Goal: Task Accomplishment & Management: Use online tool/utility

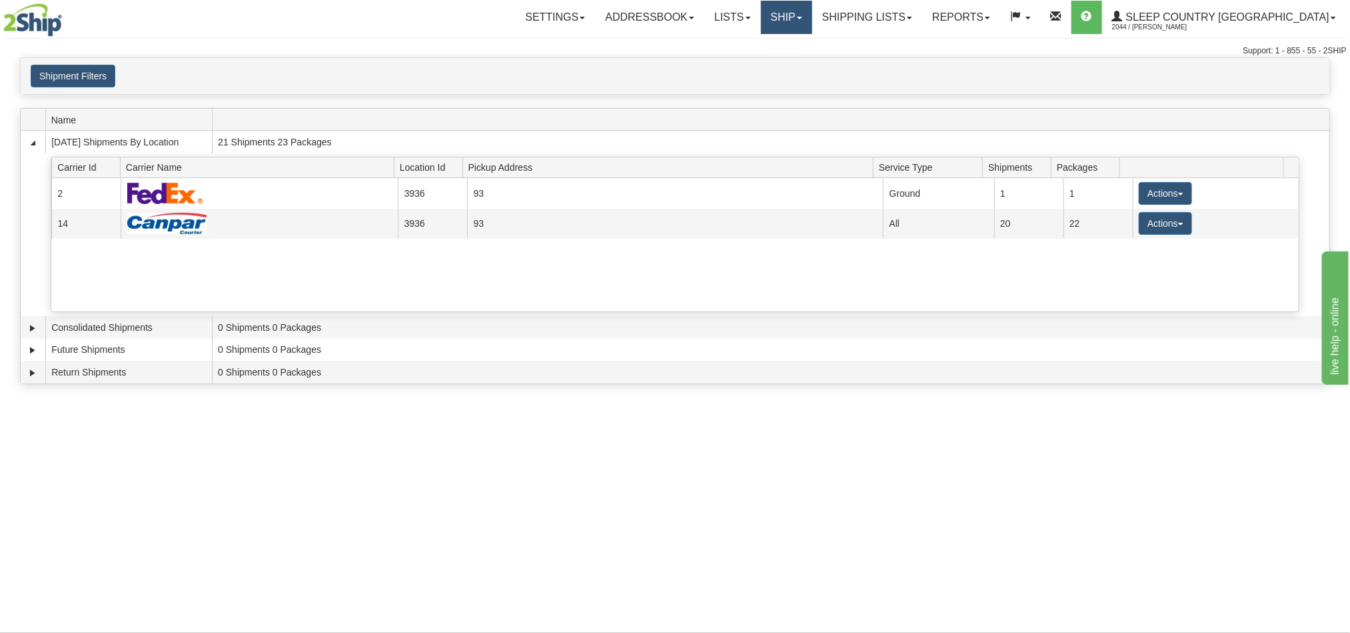
click at [812, 23] on link "Ship" at bounding box center [786, 17] width 51 height 33
click at [798, 65] on span "OnHold / Order Queue" at bounding box center [752, 64] width 94 height 11
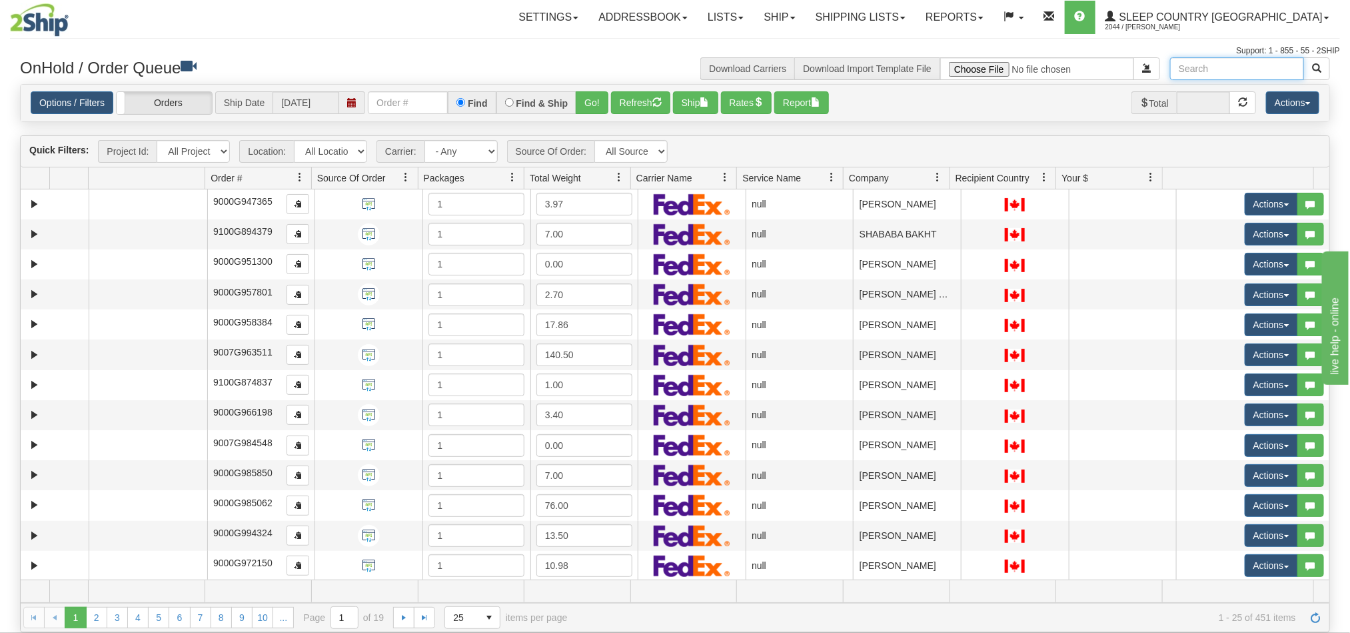
drag, startPoint x: 1210, startPoint y: 63, endPoint x: 1152, endPoint y: 36, distance: 63.8
click at [1208, 63] on input "text" at bounding box center [1237, 68] width 134 height 23
paste input "Veronica Williamson"
type input "Veronica Williamson"
click at [1322, 72] on button "button" at bounding box center [1317, 68] width 27 height 23
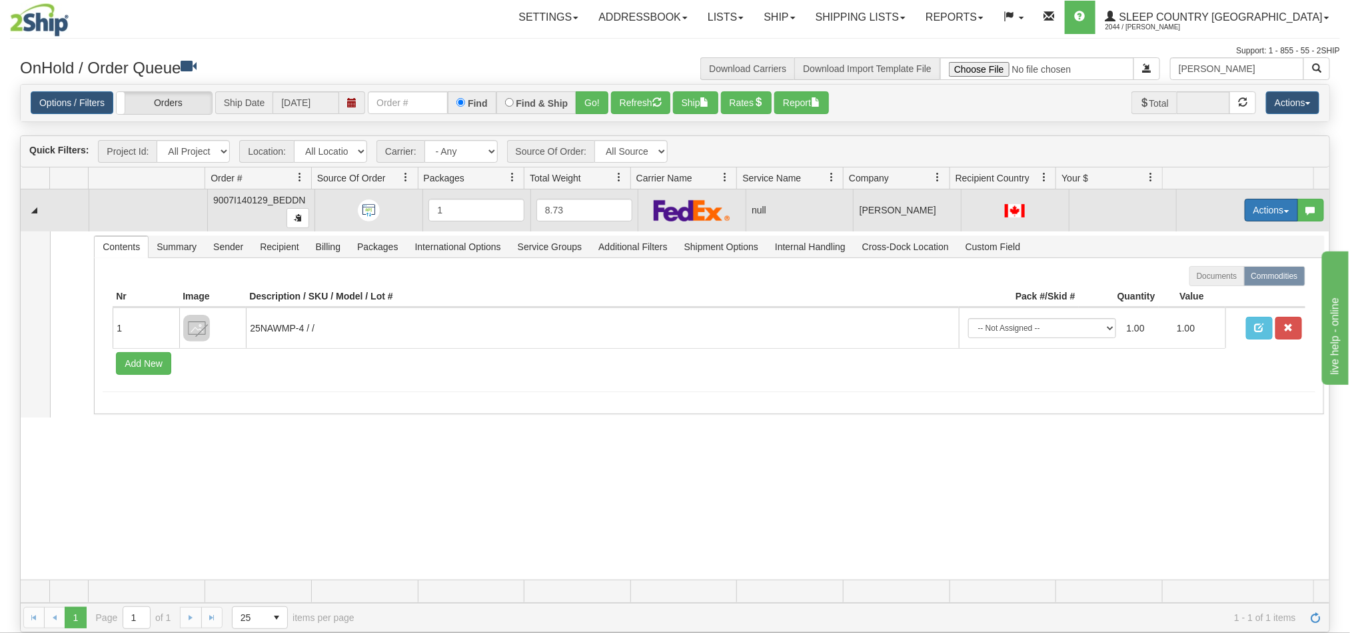
click at [1250, 212] on button "Actions" at bounding box center [1271, 210] width 53 height 23
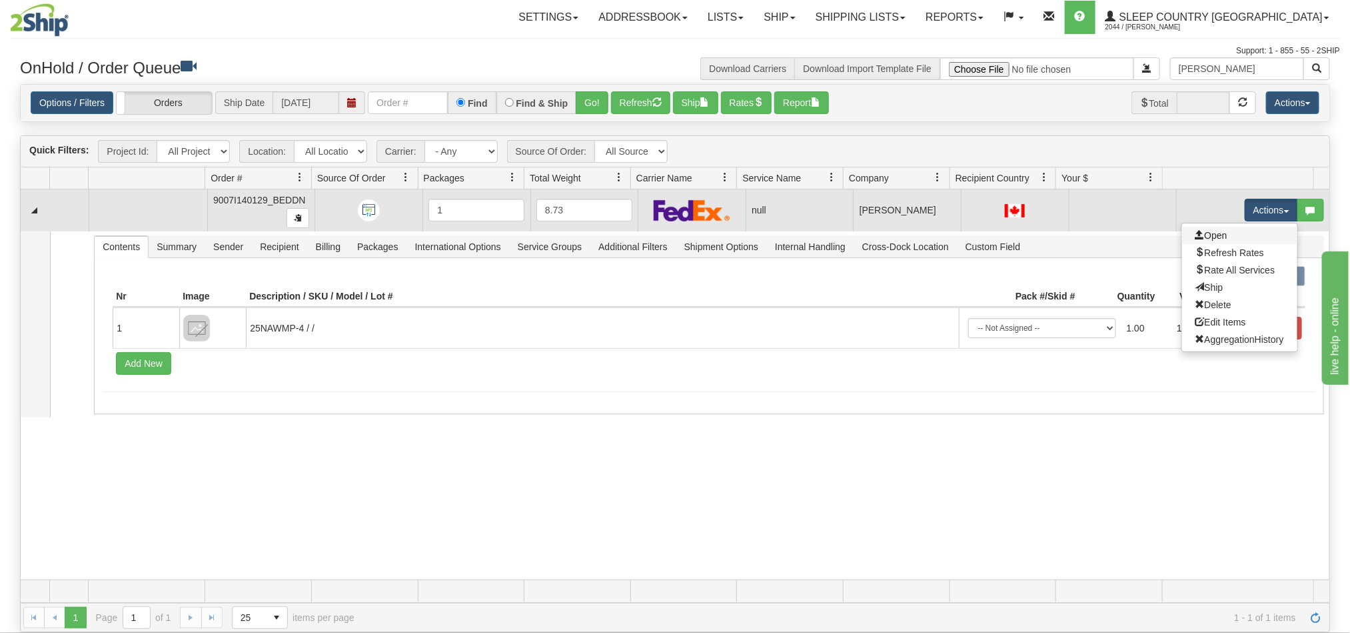
click at [1202, 242] on link "Open" at bounding box center [1239, 235] width 115 height 17
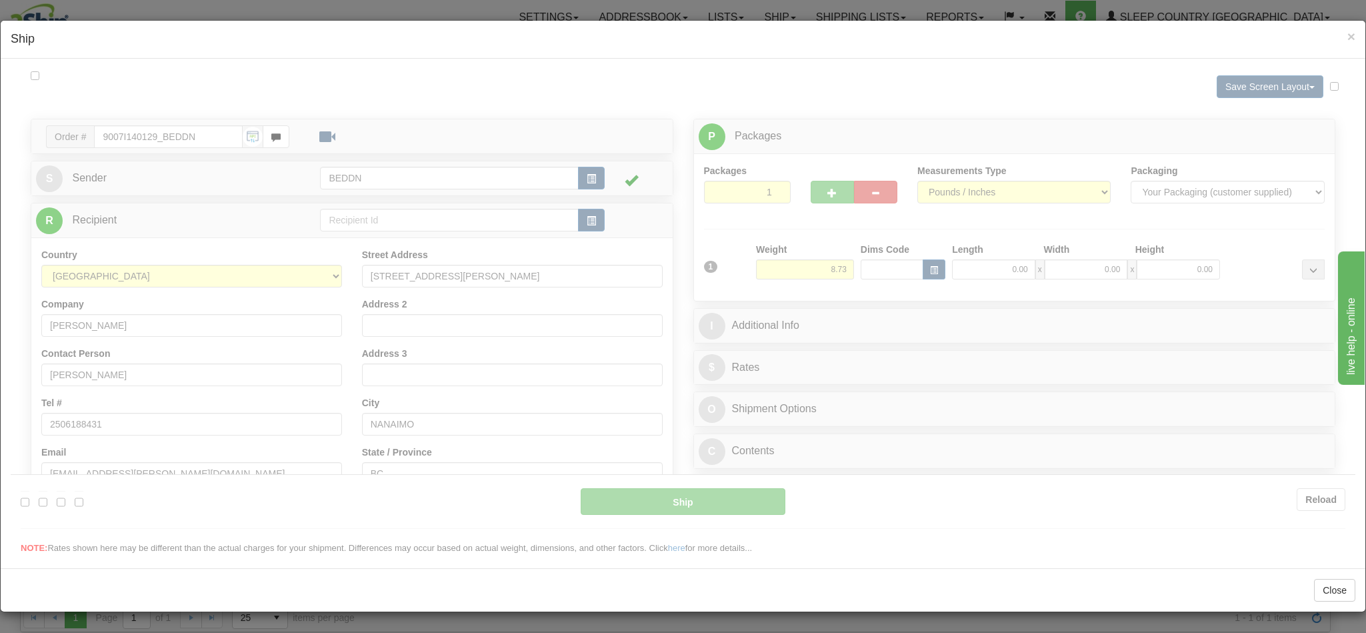
type input "10:08"
type input "16:00"
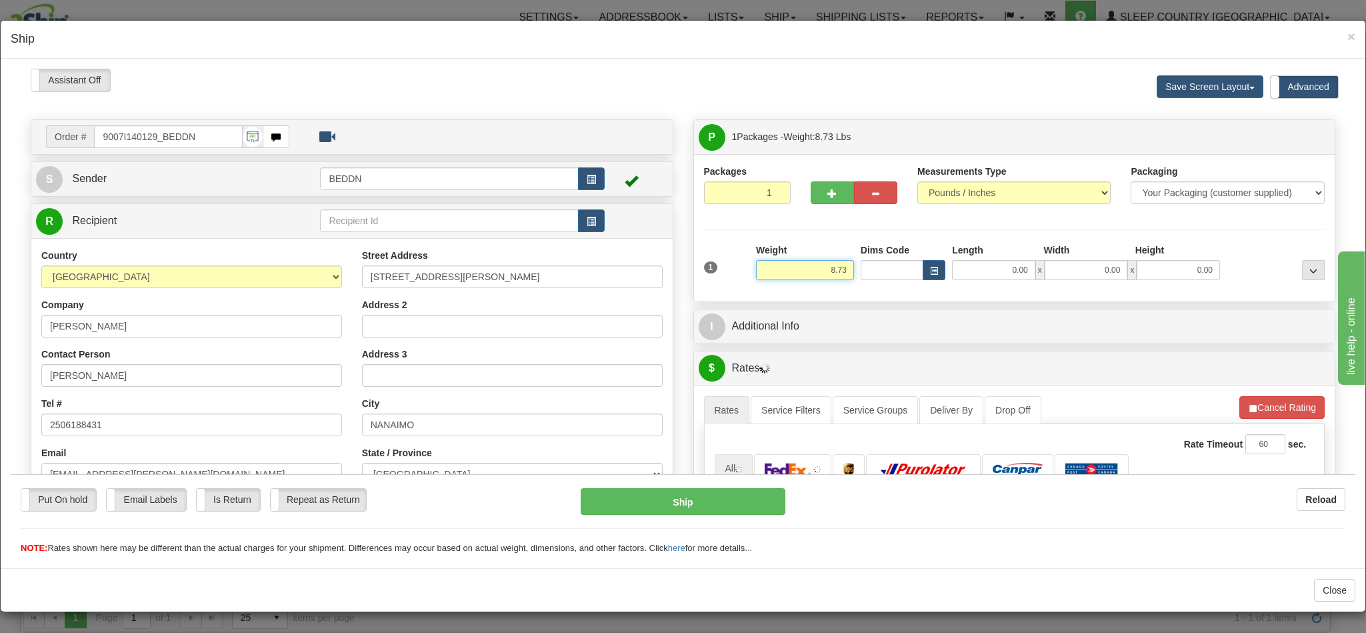
drag, startPoint x: 795, startPoint y: 273, endPoint x: 848, endPoint y: 277, distance: 53.5
click at [848, 277] on div "1 Weight 8.73 Dims Code 0.00" at bounding box center [1015, 266] width 628 height 47
type input "4.00"
type input "14"
type input "1"
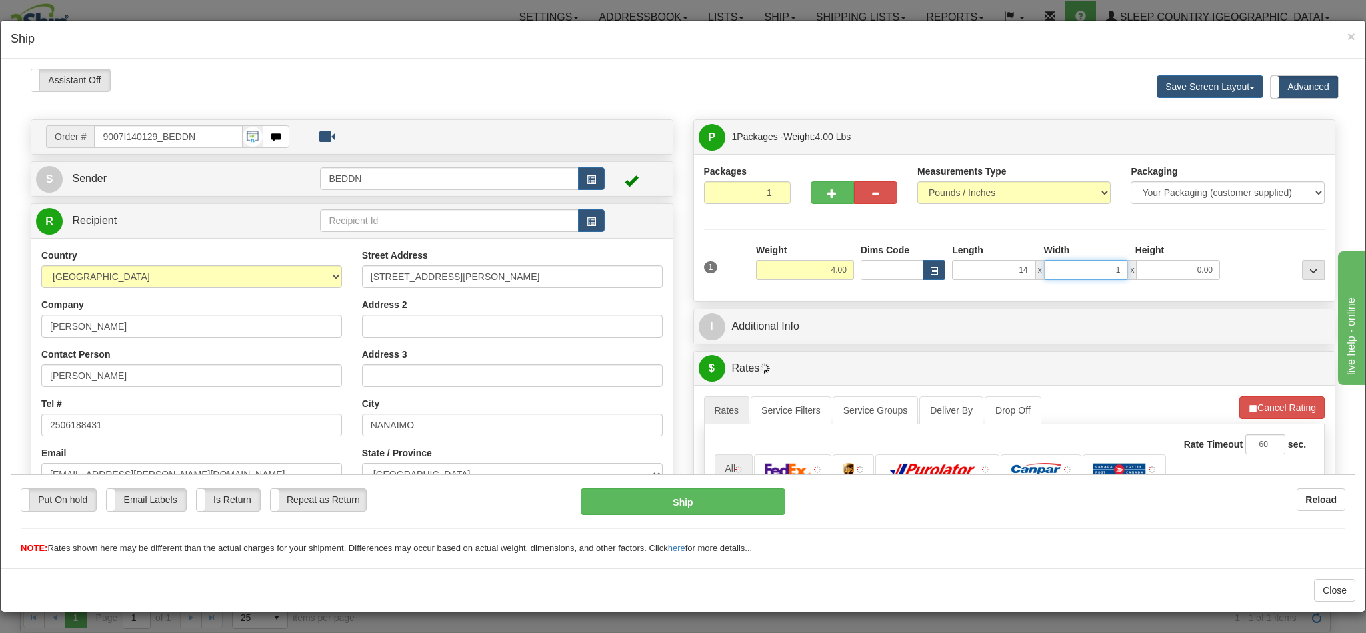
type input "14.00"
type input "14"
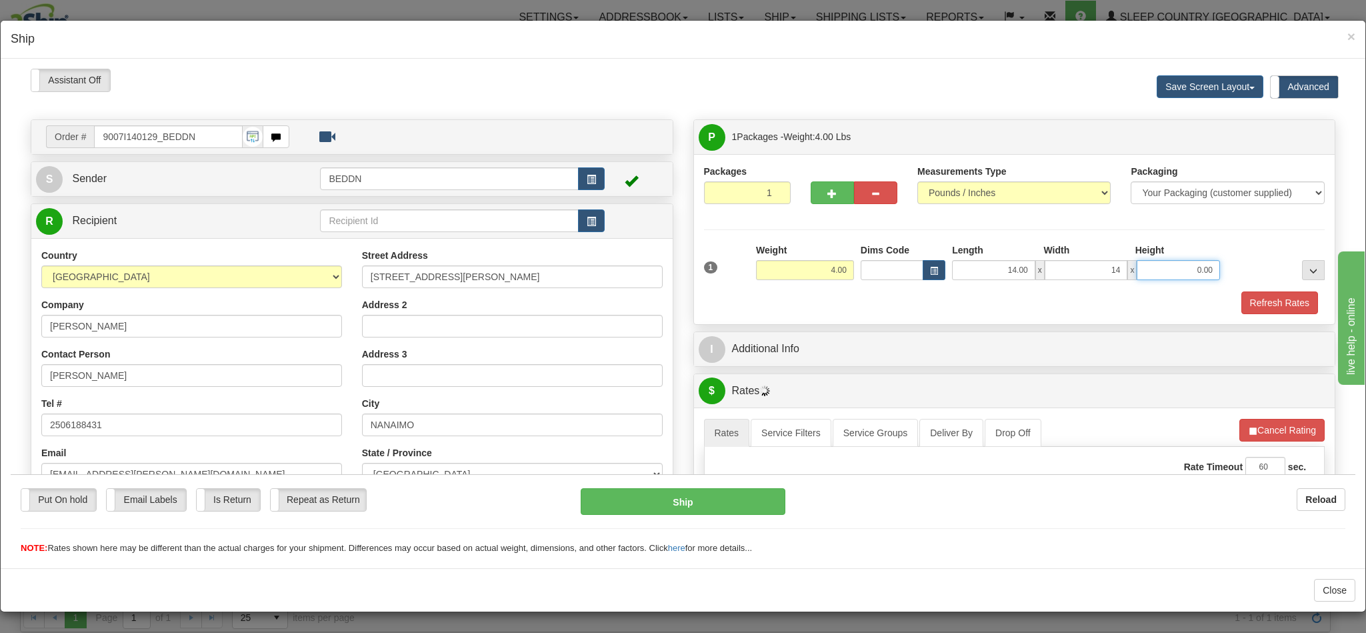
type input "1"
type input "14.00"
type input "10.00"
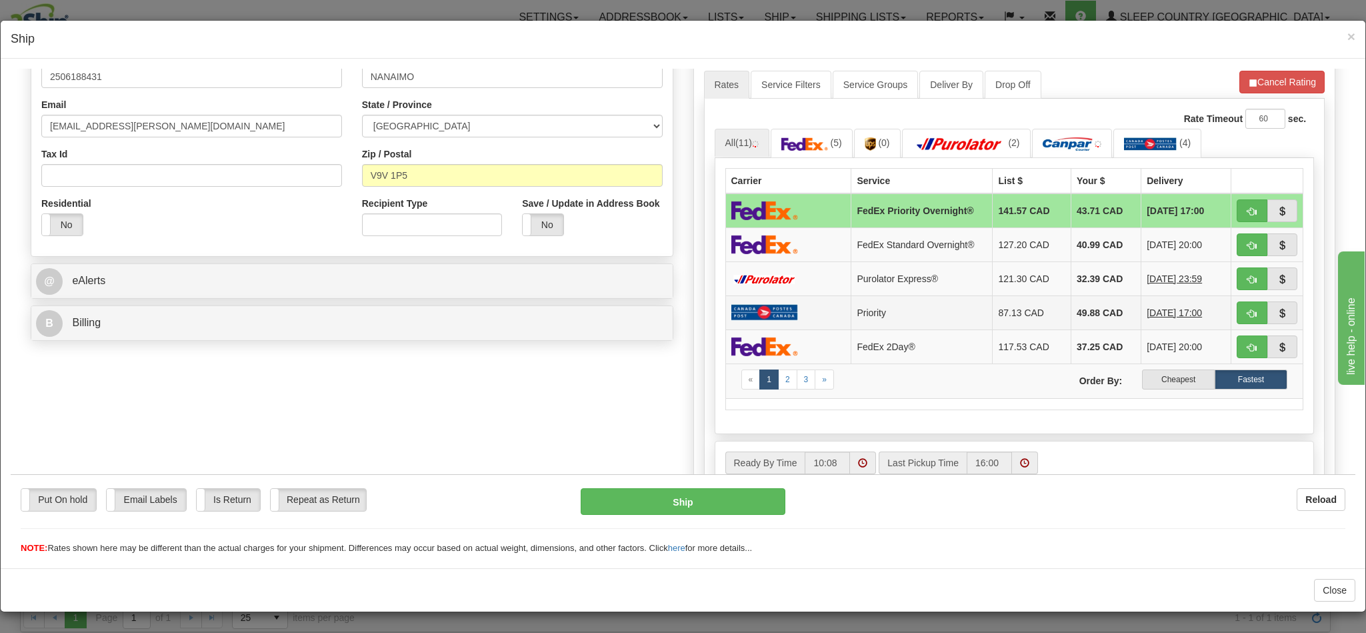
scroll to position [400, 0]
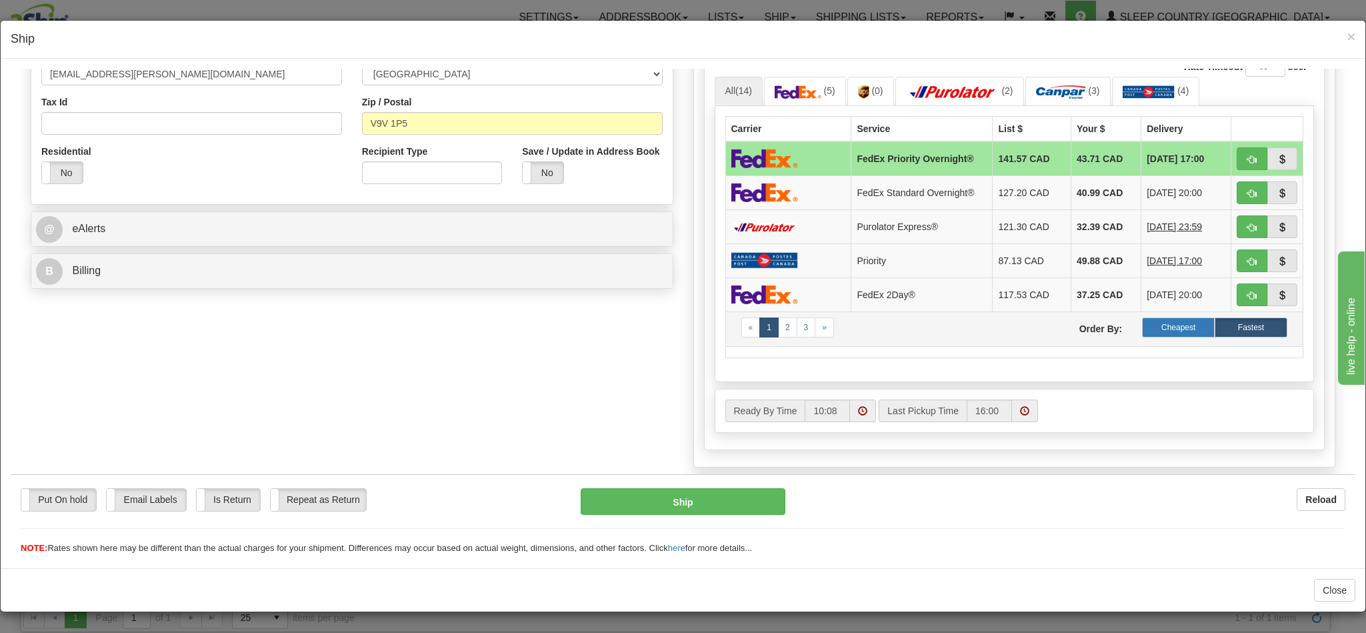
click at [1142, 335] on label "Cheapest" at bounding box center [1178, 327] width 73 height 20
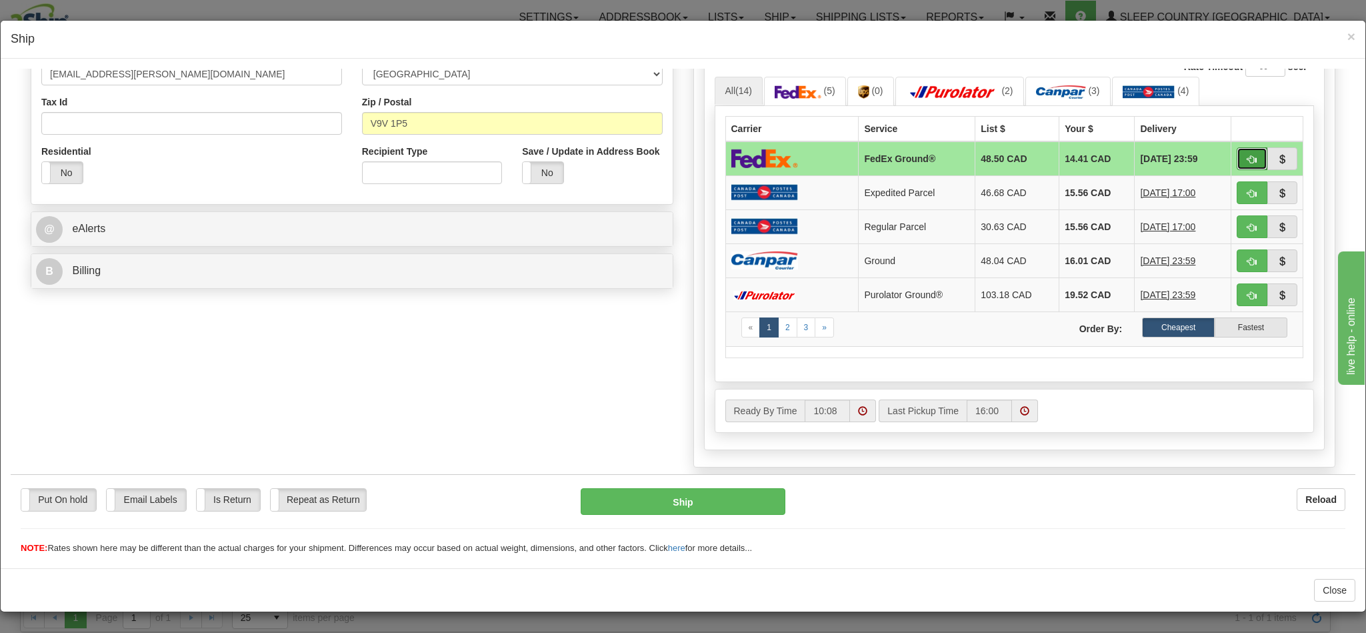
click at [1247, 163] on span "button" at bounding box center [1251, 159] width 9 height 9
type input "92"
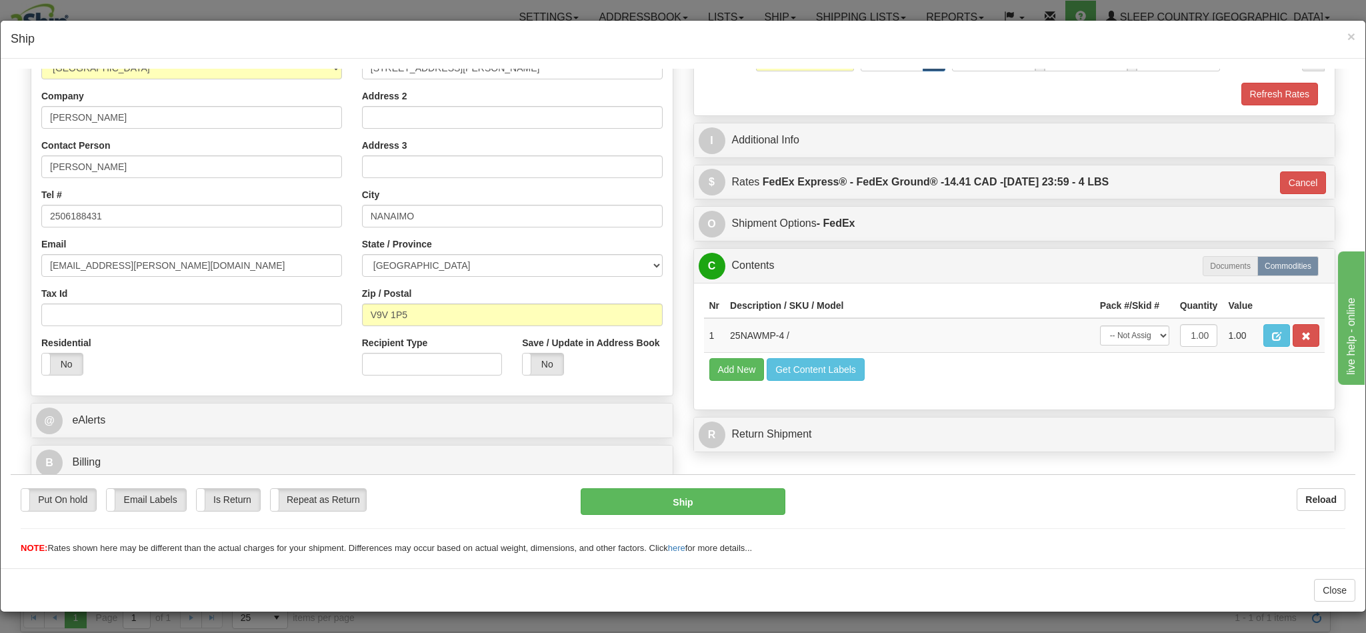
scroll to position [227, 0]
click at [701, 505] on button "Ship" at bounding box center [683, 500] width 204 height 27
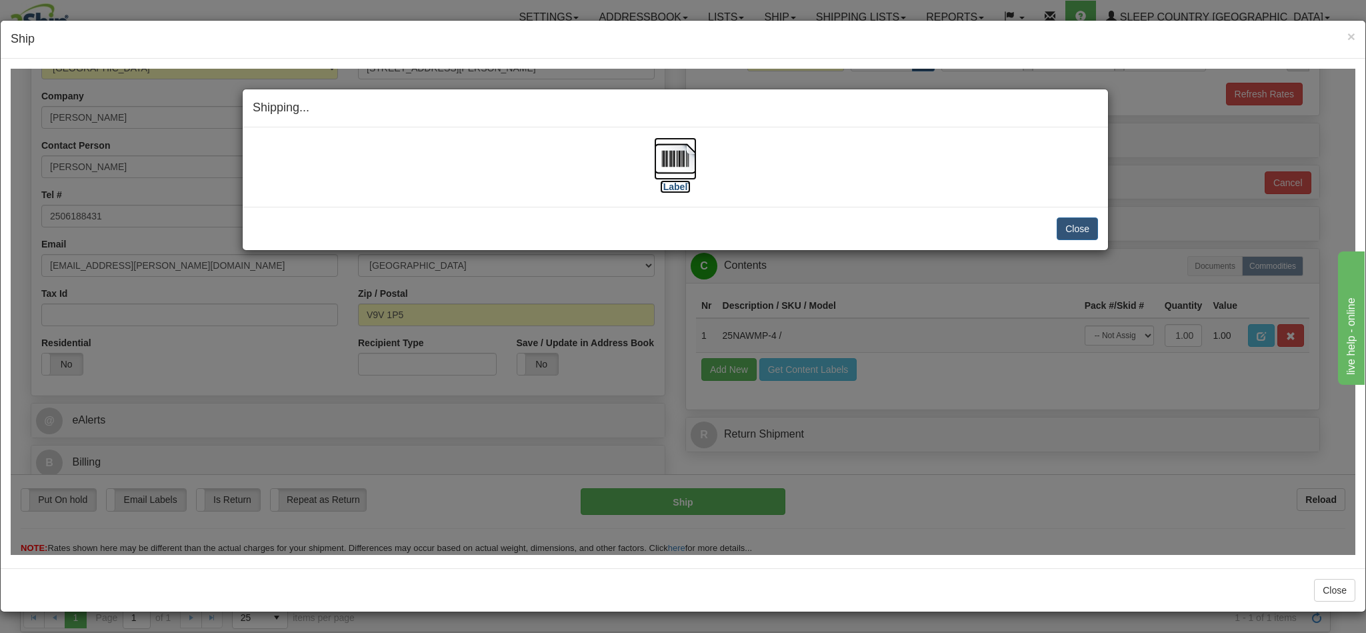
click at [669, 161] on img at bounding box center [675, 158] width 43 height 43
click at [1058, 229] on button "Close" at bounding box center [1076, 228] width 41 height 23
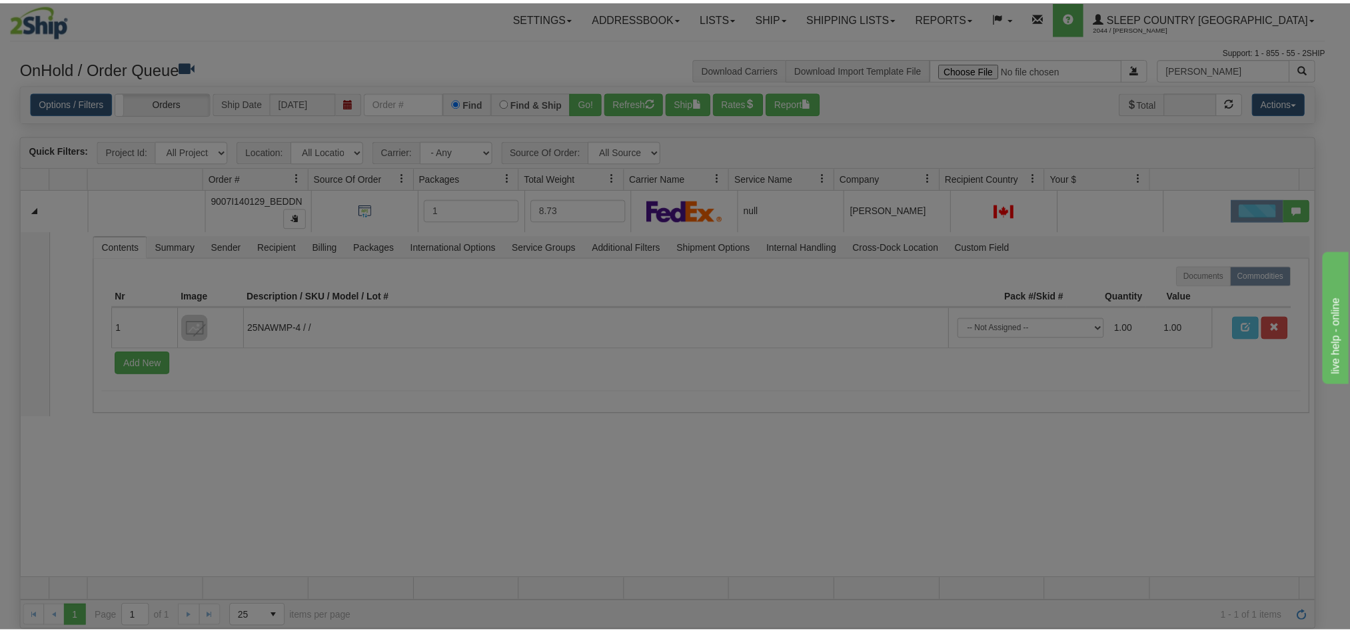
scroll to position [0, 0]
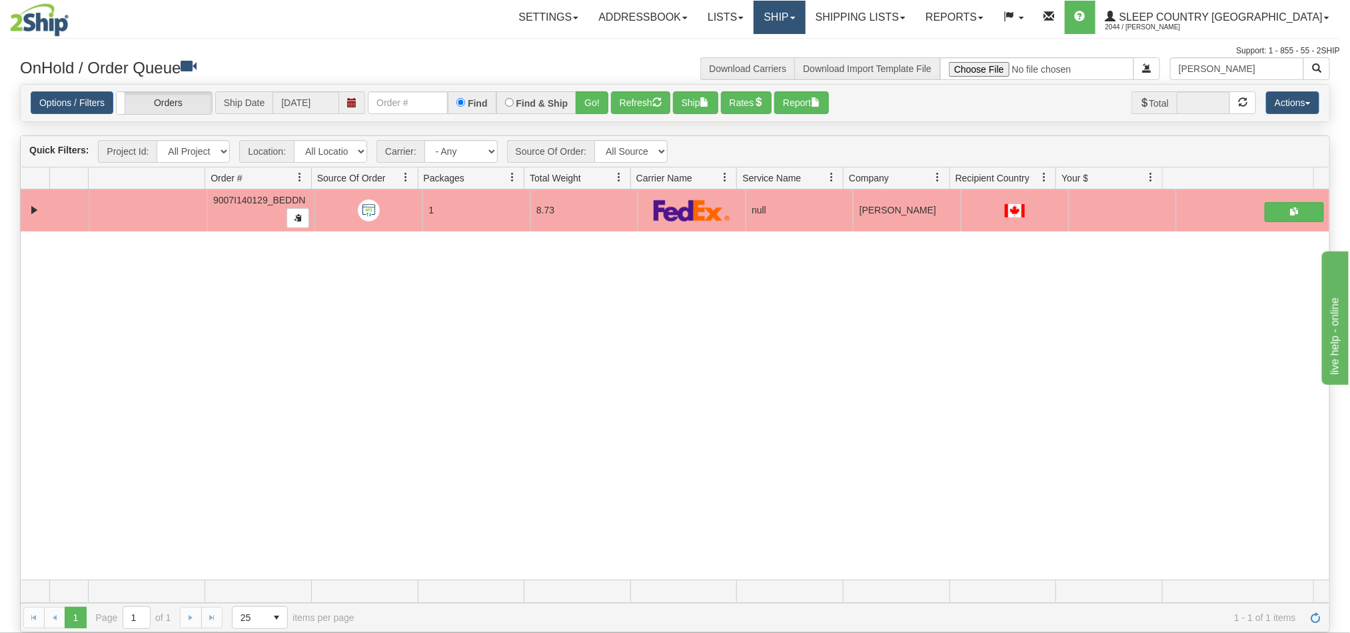
click at [805, 21] on link "Ship" at bounding box center [779, 17] width 51 height 33
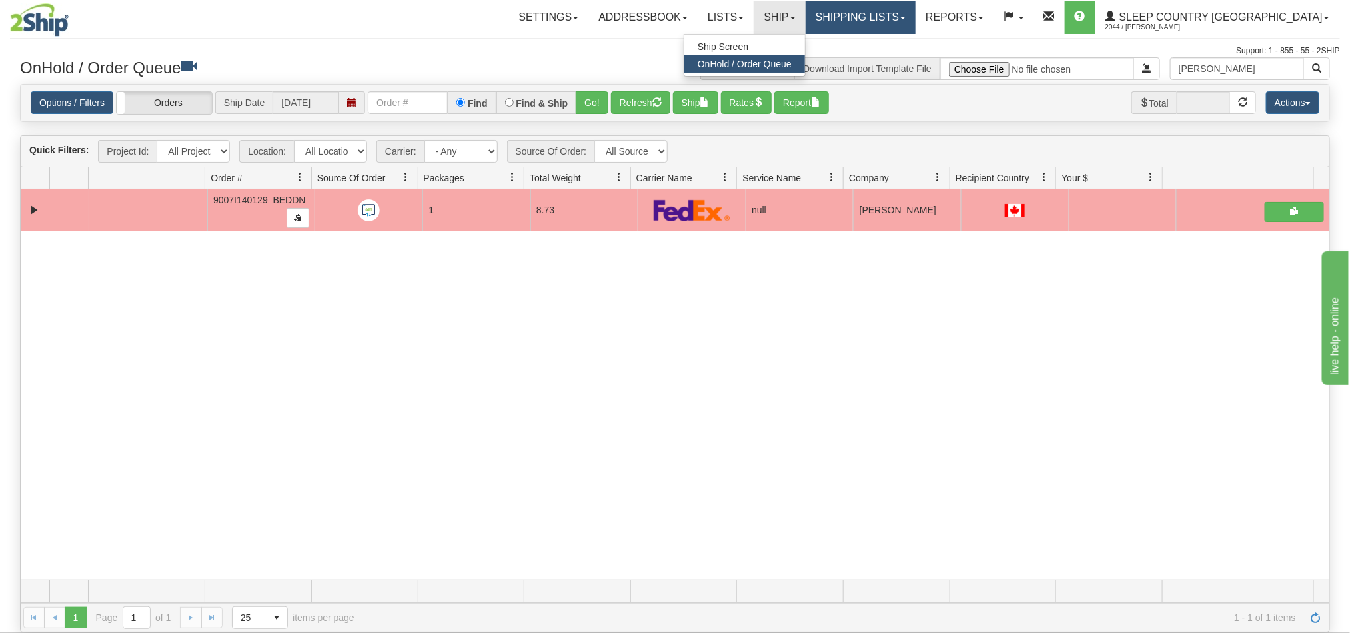
click at [916, 20] on link "Shipping lists" at bounding box center [861, 17] width 110 height 33
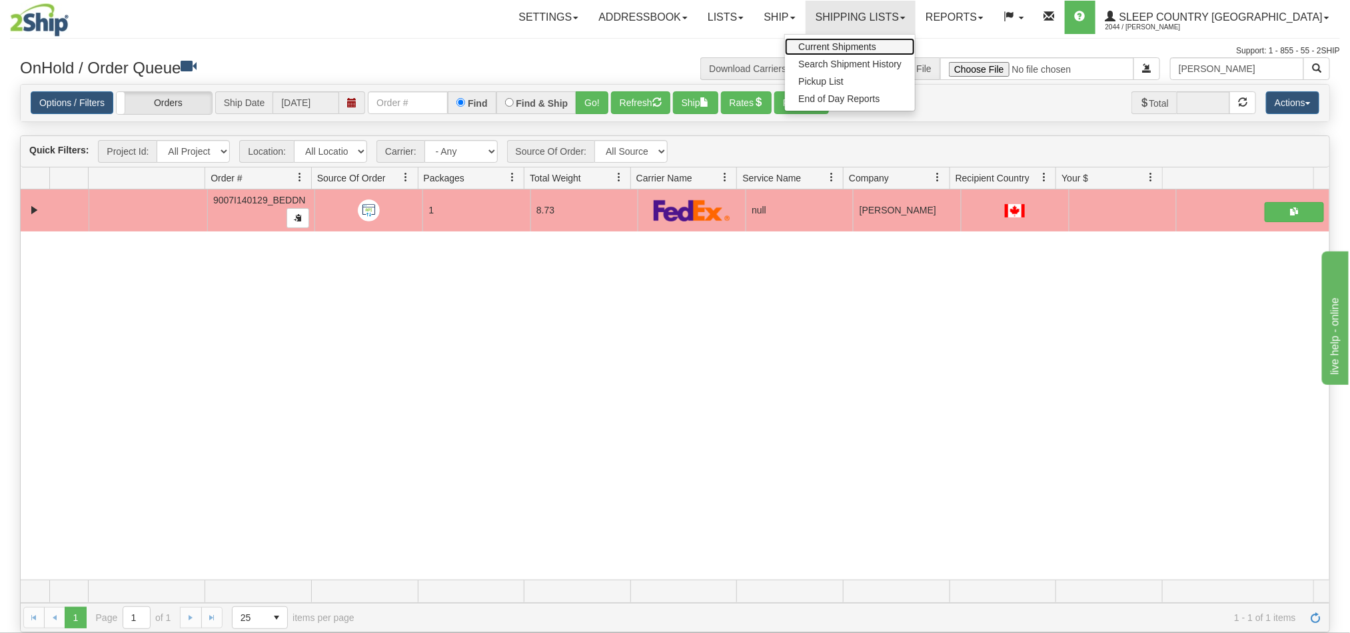
click at [915, 52] on link "Current Shipments" at bounding box center [850, 46] width 130 height 17
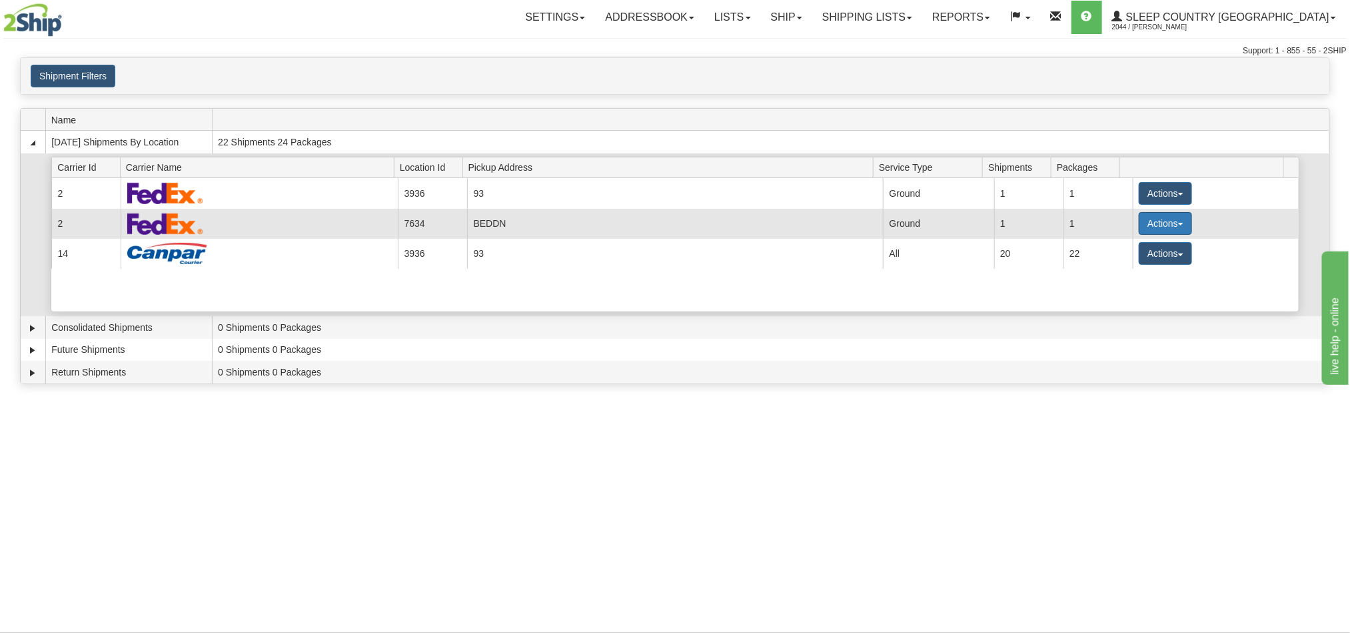
click at [1152, 219] on button "Actions" at bounding box center [1165, 223] width 53 height 23
click at [1132, 287] on span "Pickup" at bounding box center [1115, 282] width 35 height 9
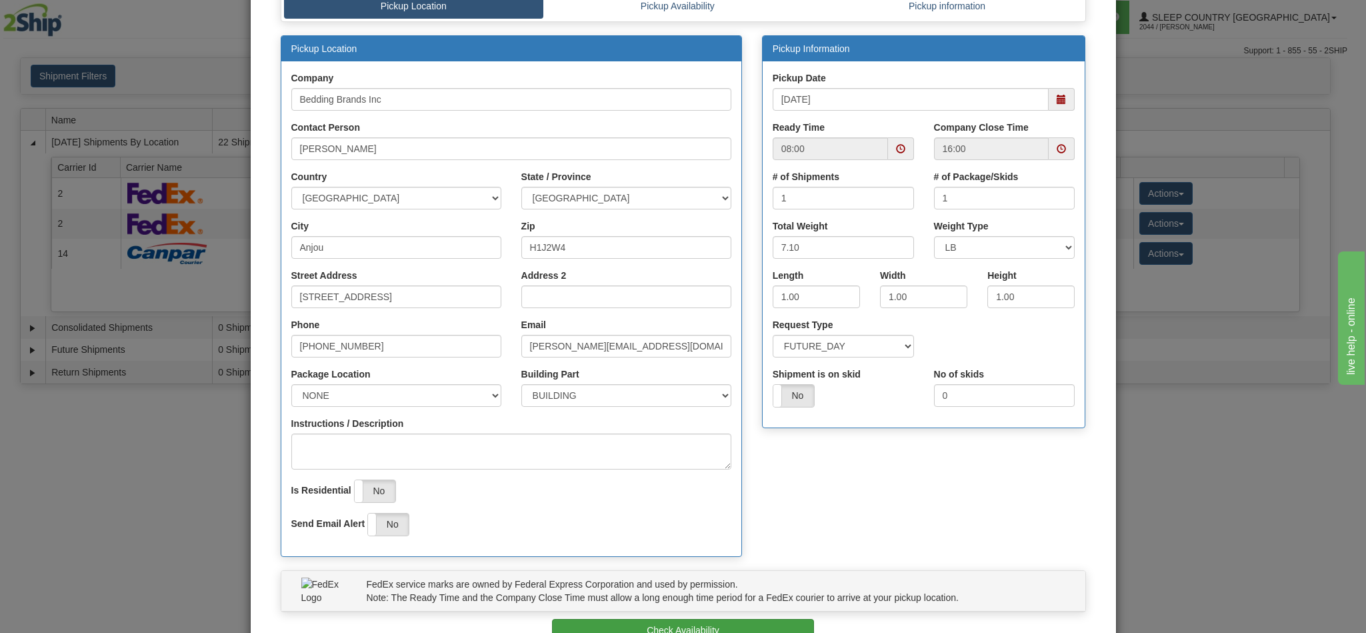
scroll to position [191, 0]
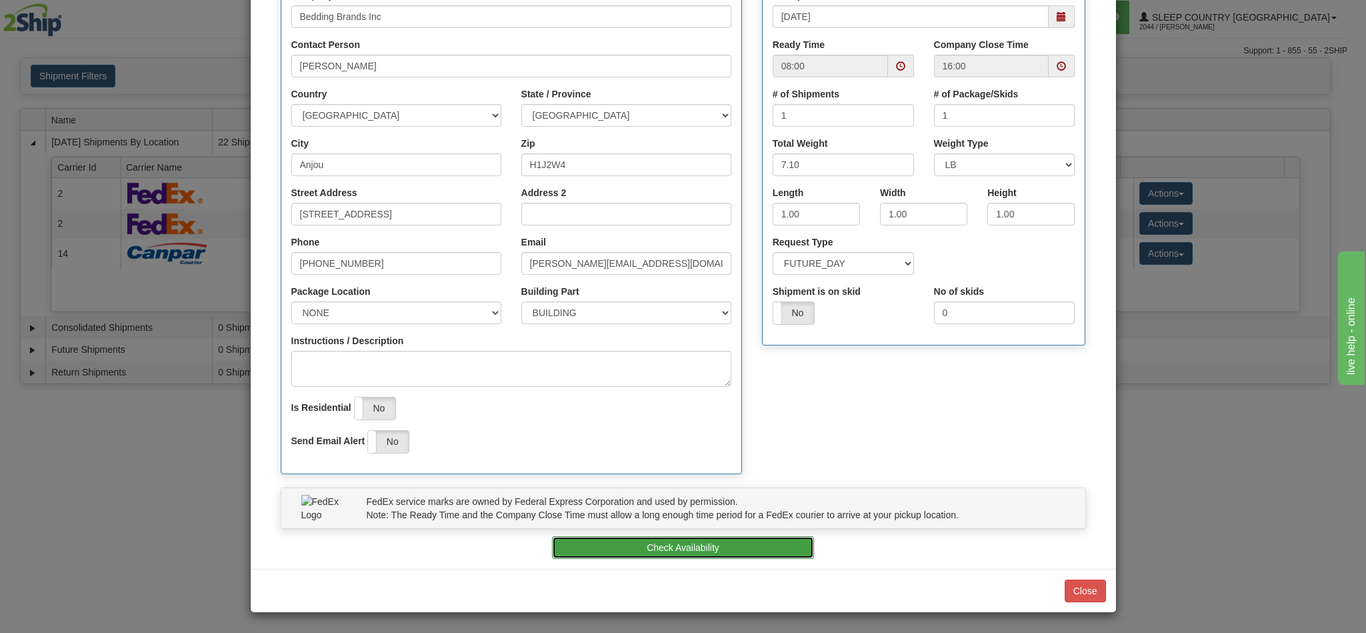
click at [669, 552] on button "Check Availability" at bounding box center [683, 547] width 262 height 23
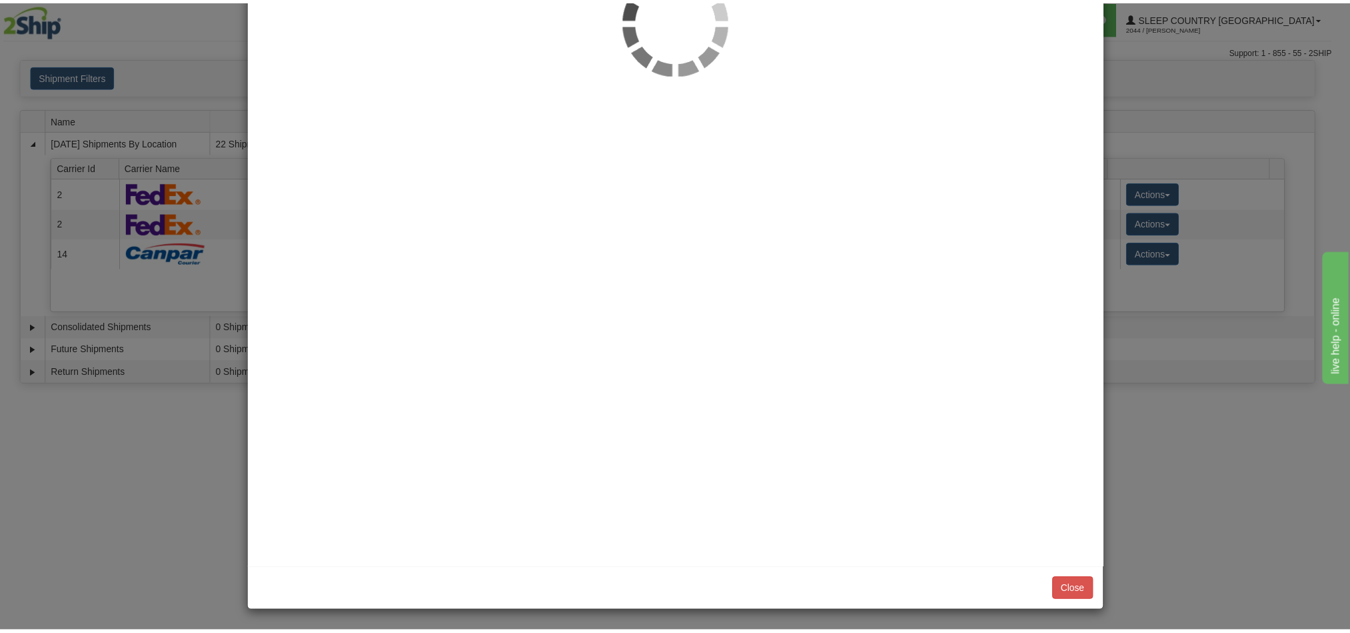
scroll to position [0, 0]
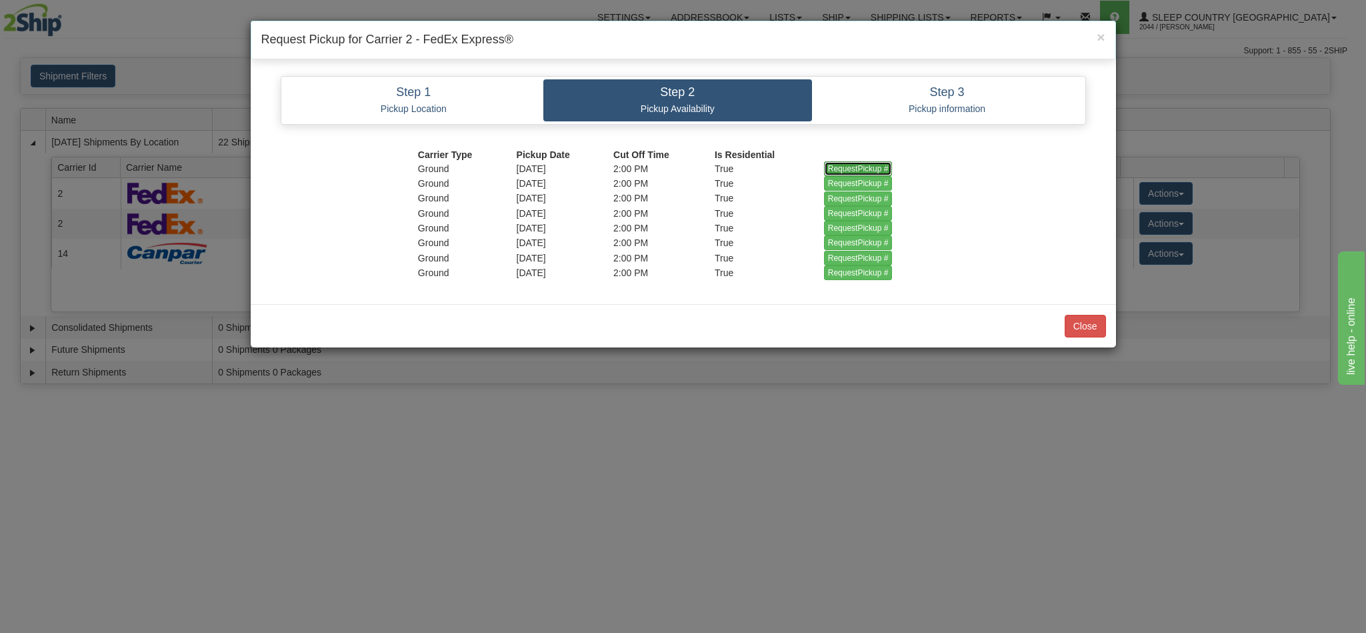
click at [858, 168] on input "RequestPickup #" at bounding box center [858, 168] width 69 height 15
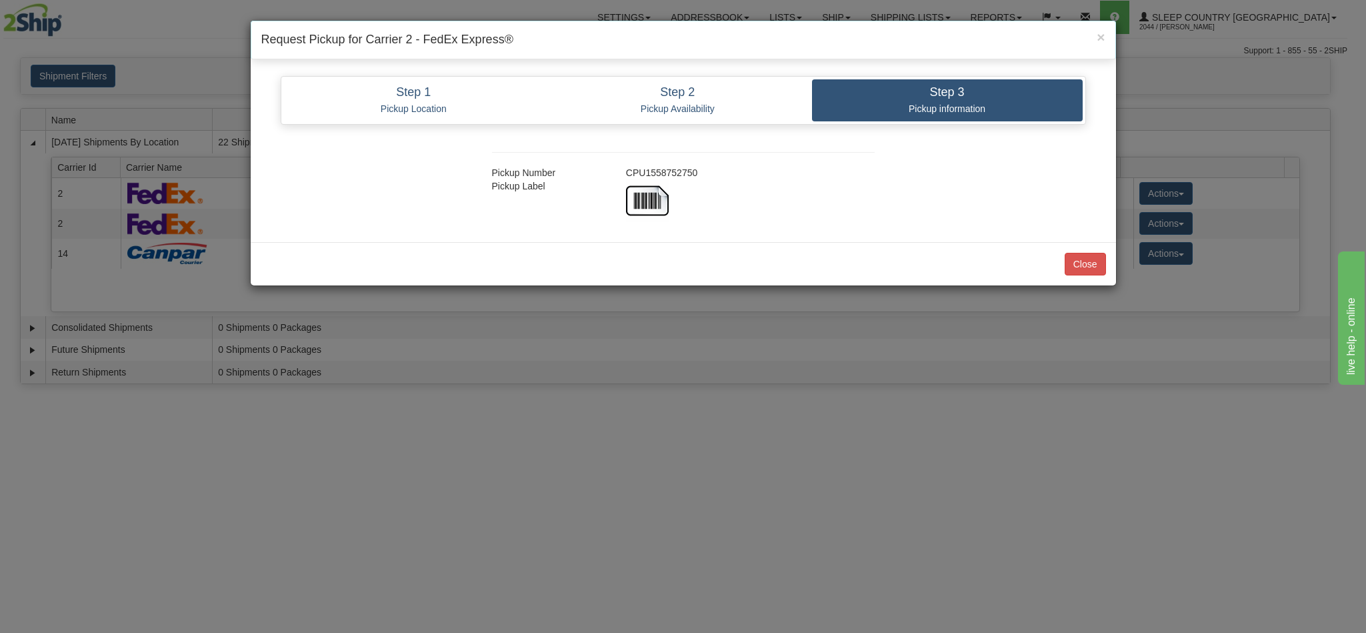
copy div "CPU1558752750"
drag, startPoint x: 700, startPoint y: 170, endPoint x: 625, endPoint y: 171, distance: 75.3
click at [625, 171] on div "CPU1558752750" at bounding box center [750, 172] width 269 height 13
click at [1082, 262] on button "Close" at bounding box center [1084, 264] width 41 height 23
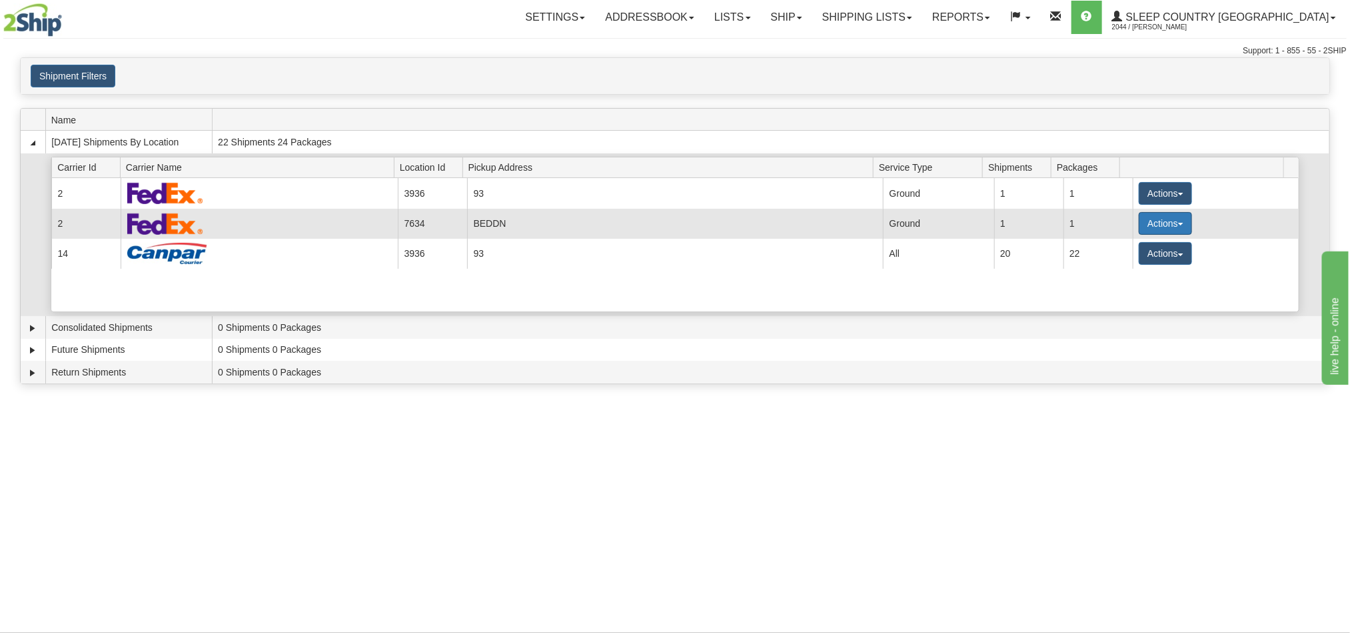
click at [1146, 224] on button "Actions" at bounding box center [1165, 223] width 53 height 23
click at [1122, 257] on link "Details" at bounding box center [1138, 248] width 107 height 17
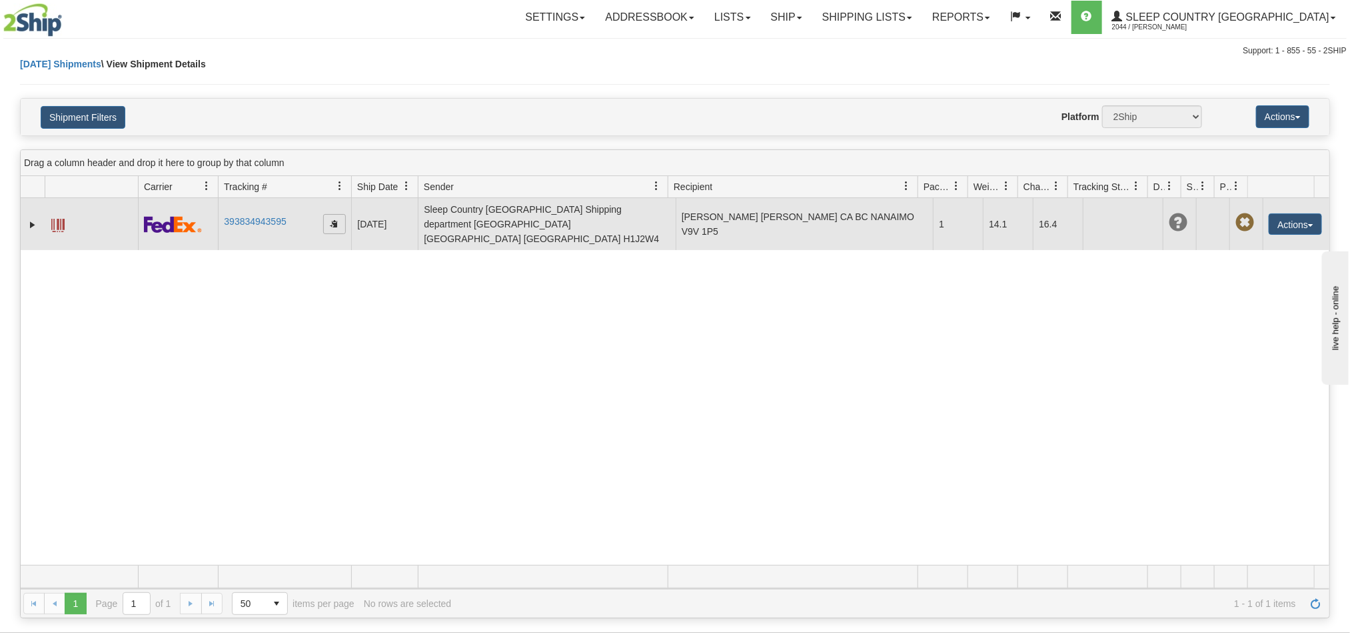
click at [337, 219] on span "button" at bounding box center [335, 223] width 8 height 8
